Goal: Task Accomplishment & Management: Manage account settings

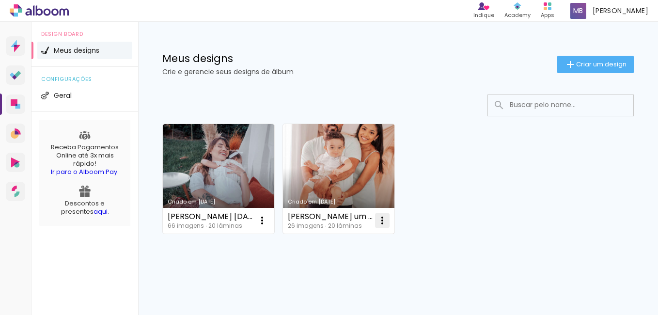
click at [268, 218] on iron-icon at bounding box center [262, 221] width 12 height 12
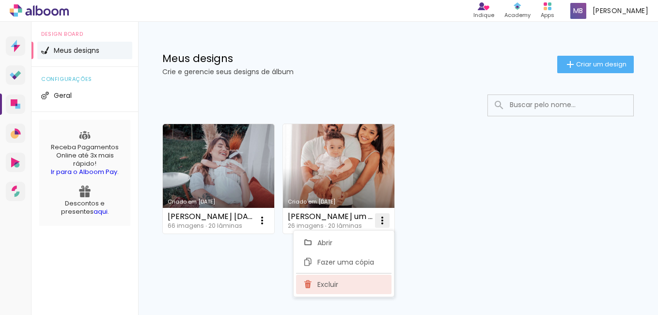
click at [350, 280] on paper-item "Excluir" at bounding box center [343, 284] width 95 height 19
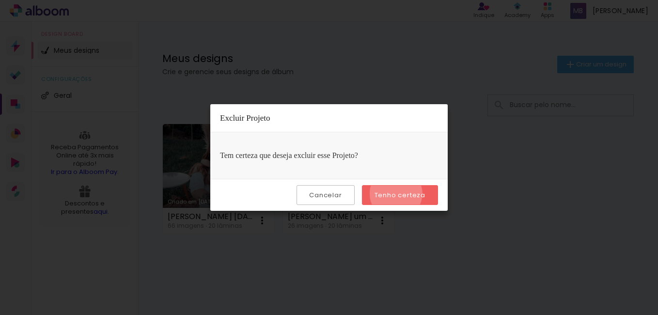
click at [0, 0] on slot "Tenho certeza" at bounding box center [0, 0] width 0 height 0
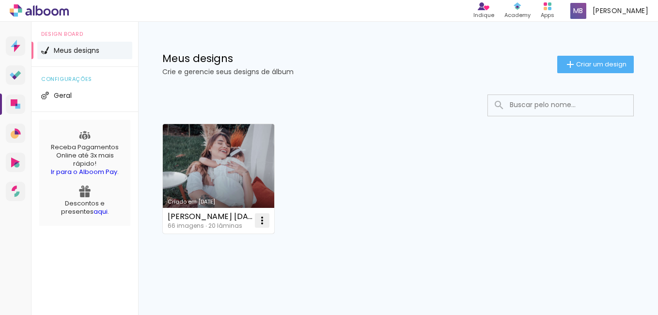
click at [262, 224] on iron-icon at bounding box center [262, 221] width 12 height 12
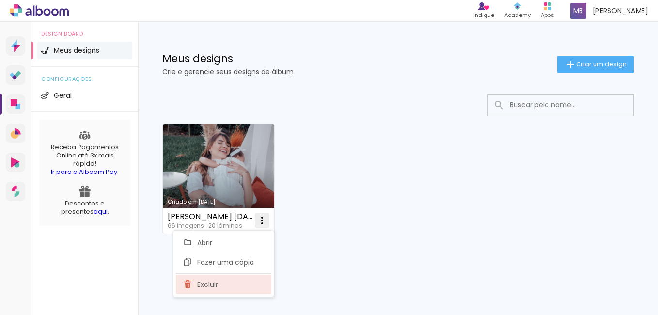
click at [231, 284] on paper-item "Excluir" at bounding box center [223, 284] width 95 height 19
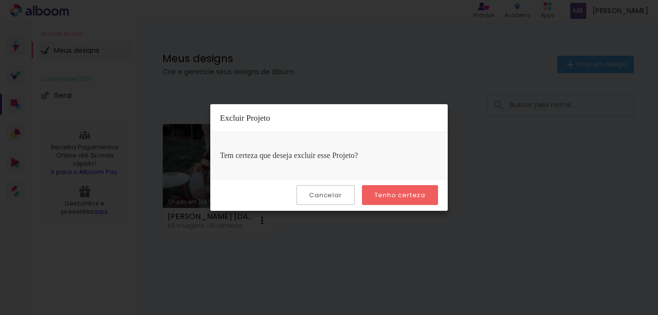
click at [410, 182] on div "Cancelar Tenho certeza" at bounding box center [328, 195] width 237 height 32
click at [0, 0] on slot "Tenho certeza" at bounding box center [0, 0] width 0 height 0
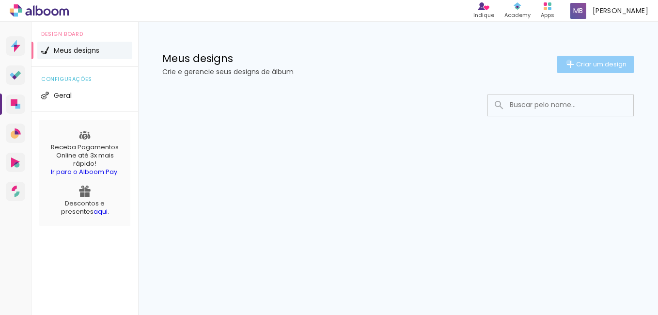
click at [568, 63] on iron-icon at bounding box center [571, 65] width 12 height 12
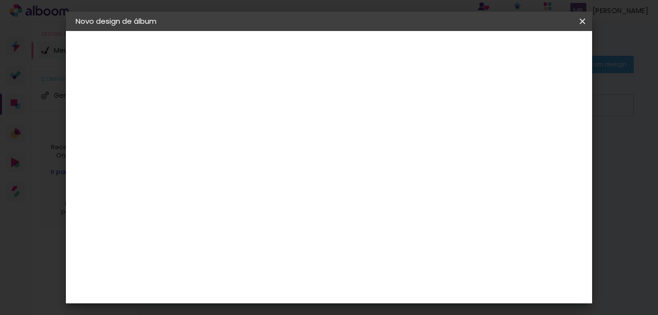
click at [0, 0] on iron-icon at bounding box center [0, 0] width 0 height 0
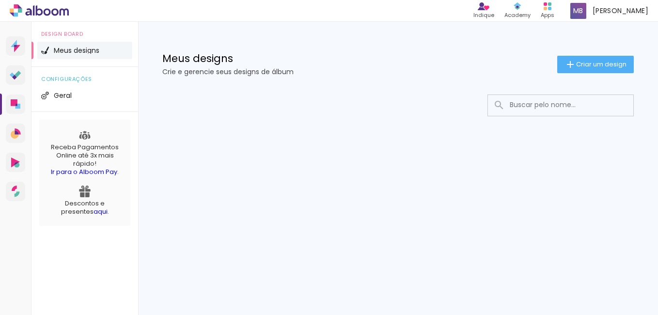
click at [580, 16] on span at bounding box center [578, 11] width 16 height 16
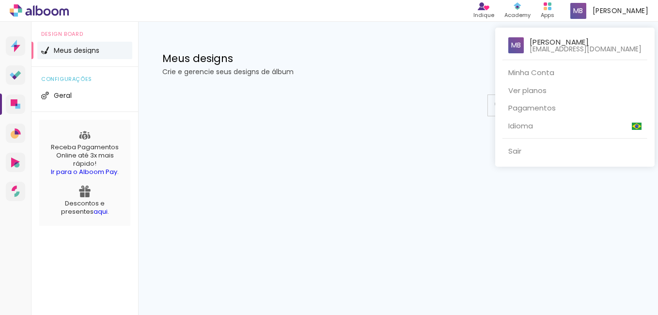
click at [391, 105] on div at bounding box center [329, 157] width 658 height 315
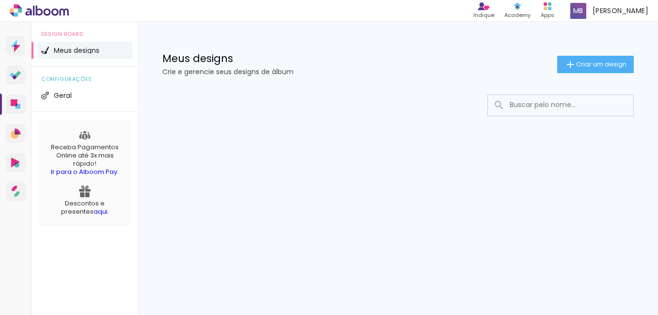
click at [408, 103] on div at bounding box center [398, 106] width 472 height 22
drag, startPoint x: 624, startPoint y: 0, endPoint x: 441, endPoint y: 68, distance: 195.4
click at [441, 68] on p "Crie e gerencie seus designs de álbum" at bounding box center [359, 71] width 395 height 7
